Goal: Task Accomplishment & Management: Complete application form

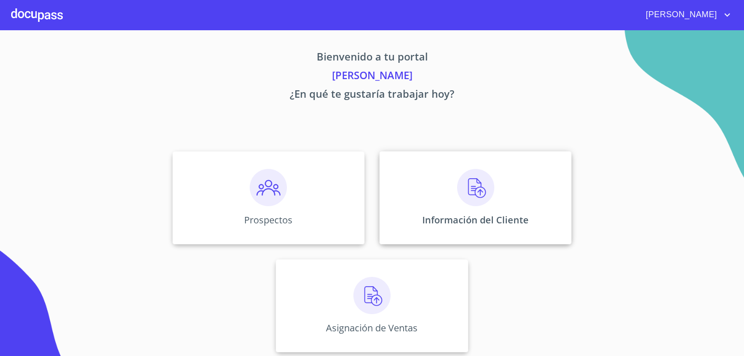
click at [457, 189] on img at bounding box center [475, 187] width 37 height 37
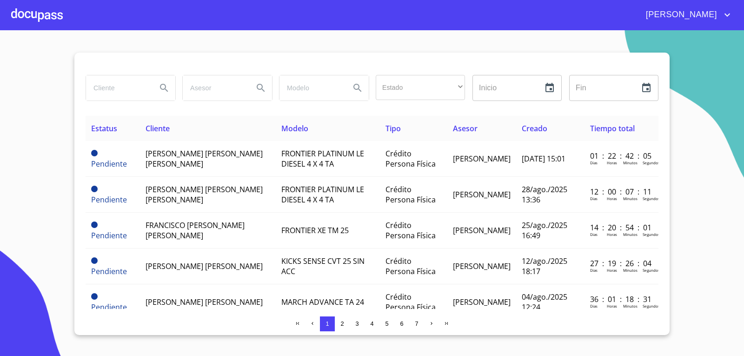
click at [110, 94] on input "search" at bounding box center [117, 87] width 63 height 25
click at [106, 95] on input "search" at bounding box center [117, 87] width 63 height 25
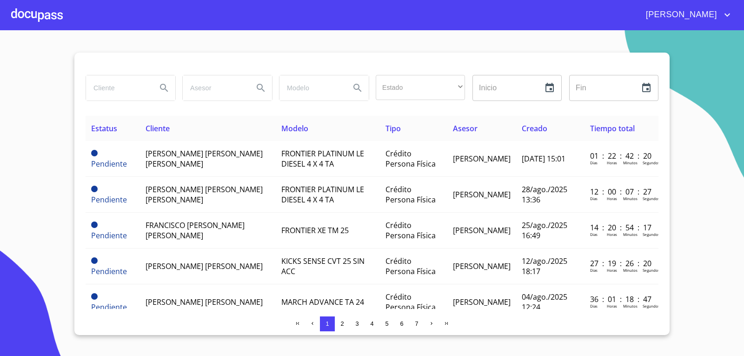
click at [106, 95] on input "search" at bounding box center [117, 87] width 63 height 25
type input "[PERSON_NAME] [PERSON_NAME]"
click at [168, 91] on icon "Search" at bounding box center [164, 87] width 11 height 11
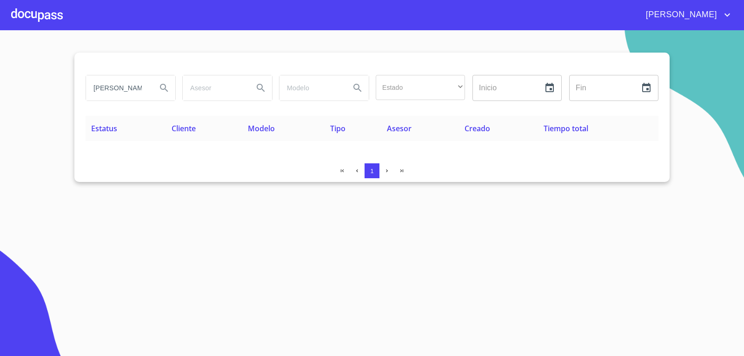
click at [152, 88] on div "[PERSON_NAME] [PERSON_NAME]" at bounding box center [130, 87] width 89 height 25
click at [19, 20] on div at bounding box center [37, 15] width 52 height 30
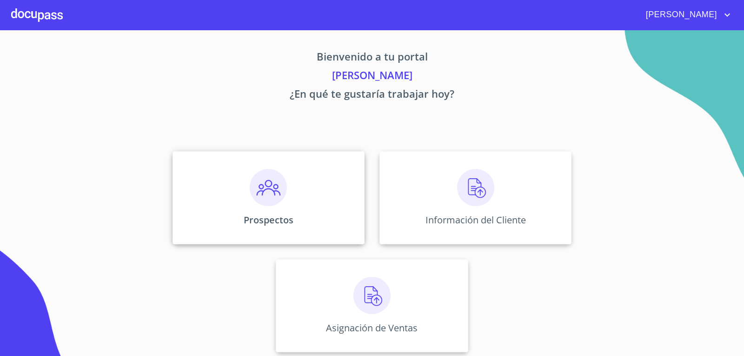
click at [258, 204] on div "Prospectos" at bounding box center [268, 197] width 192 height 93
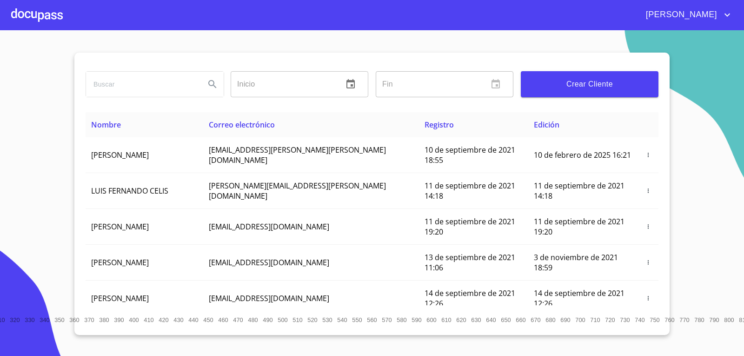
click at [562, 81] on span "Crear Cliente" at bounding box center [589, 84] width 123 height 13
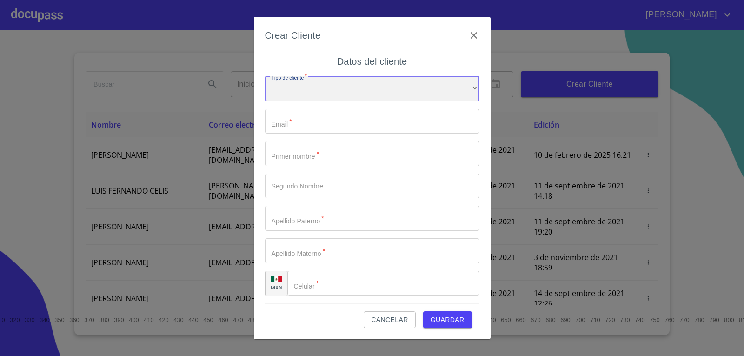
click at [304, 86] on div "​" at bounding box center [372, 88] width 214 height 25
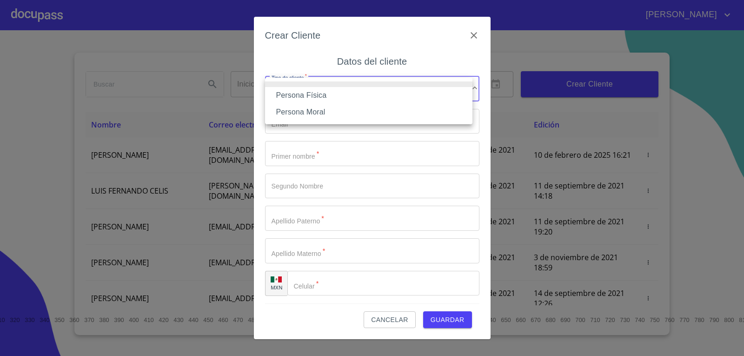
click at [304, 90] on li "Persona Física" at bounding box center [368, 95] width 207 height 17
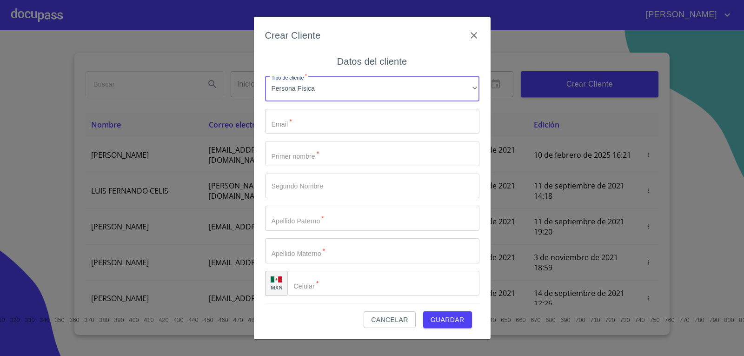
click at [286, 129] on input "Tipo de cliente   *" at bounding box center [372, 121] width 214 height 25
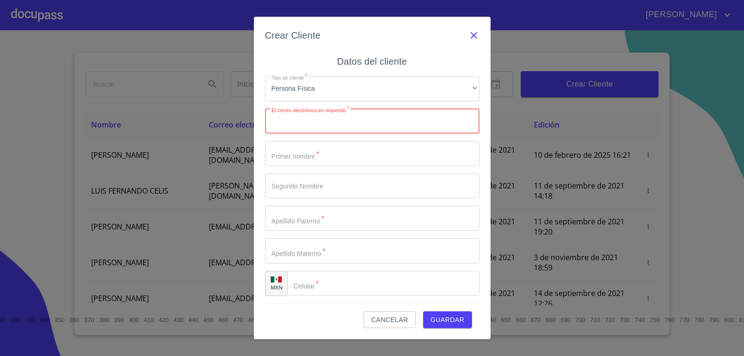
click at [468, 40] on icon "button" at bounding box center [473, 35] width 11 height 11
